Goal: Find specific page/section: Find specific page/section

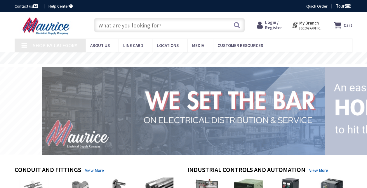
type input "S [PERSON_NAME], Centennial, CO 80112, [GEOGRAPHIC_DATA]"
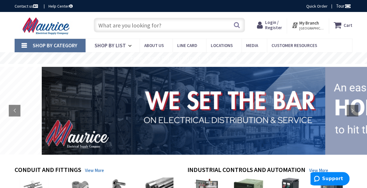
click at [119, 20] on input "text" at bounding box center [169, 25] width 151 height 15
paste input "PISR500-1"
type input "PISR500-1"
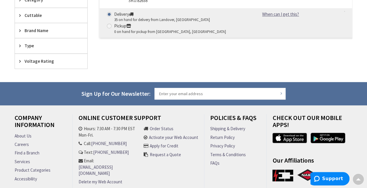
scroll to position [216, 0]
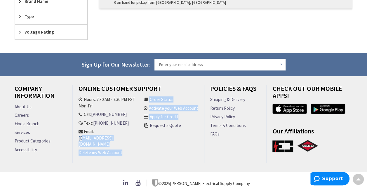
drag, startPoint x: 159, startPoint y: 136, endPoint x: 82, endPoint y: 136, distance: 77.1
click at [82, 136] on ul "Hours: 7:30 AM - 7:30 PM EST Mon-Fri. Call: 301-298-2606 Text: 301-298-2606 Ema…" at bounding box center [139, 129] width 120 height 66
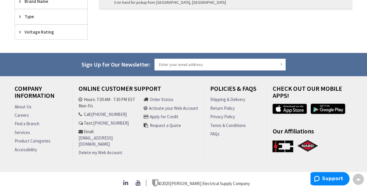
drag, startPoint x: 82, startPoint y: 136, endPoint x: 69, endPoint y: 138, distance: 12.4
click at [69, 138] on div "Company Information About Us Careers Find a Branch Services Product Categories …" at bounding box center [41, 124] width 62 height 78
drag, startPoint x: 74, startPoint y: 137, endPoint x: 150, endPoint y: 137, distance: 75.6
click at [150, 137] on div "Online Customer Support Hours: 7:30 AM - 7:30 PM EST Mon-Fri. Call: 301-298-260…" at bounding box center [139, 124] width 132 height 78
copy link "[EMAIL_ADDRESS][DOMAIN_NAME]"
